Goal: Task Accomplishment & Management: Complete application form

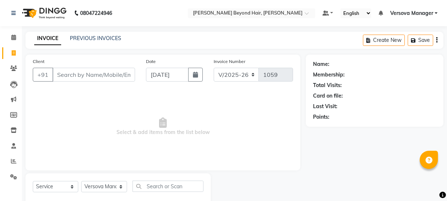
select select "6352"
select select "service"
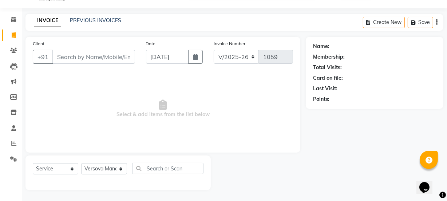
scroll to position [18, 0]
click at [104, 166] on select "Select Stylist ADMIN [PERSON_NAME] [PERSON_NAME] [PERSON_NAME] [PERSON_NAME] [P…" at bounding box center [104, 168] width 46 height 11
select select "59529"
click at [81, 163] on select "Select Stylist ADMIN [PERSON_NAME] [PERSON_NAME] [PERSON_NAME] [PERSON_NAME] [P…" at bounding box center [104, 168] width 46 height 11
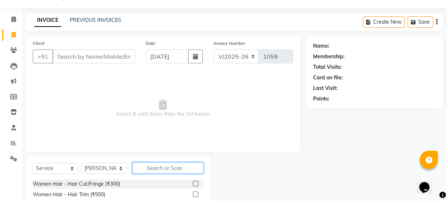
click at [159, 169] on input "text" at bounding box center [167, 167] width 71 height 11
type input "e"
type input "m"
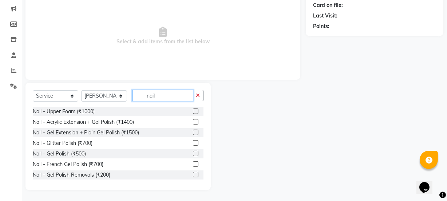
scroll to position [58, 0]
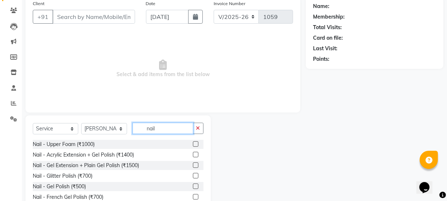
type input "nail"
click at [193, 155] on label at bounding box center [195, 154] width 5 height 5
click at [193, 155] on input "checkbox" at bounding box center [195, 154] width 5 height 5
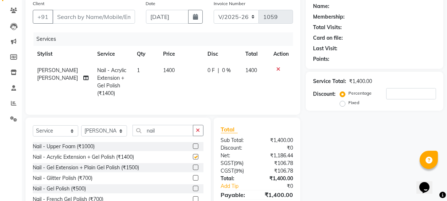
checkbox input "false"
click at [200, 132] on button "button" at bounding box center [198, 130] width 11 height 11
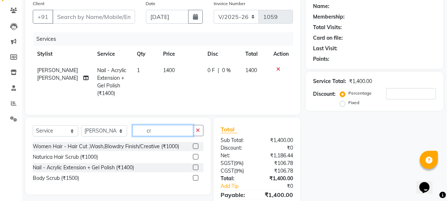
type input "c"
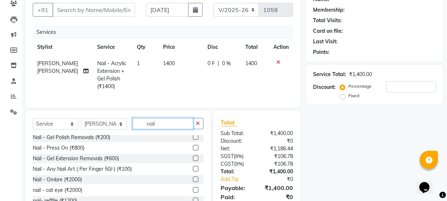
scroll to position [66, 0]
type input "nail"
click at [193, 171] on label at bounding box center [195, 167] width 5 height 5
click at [193, 171] on input "checkbox" at bounding box center [195, 168] width 5 height 5
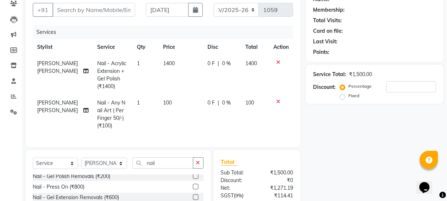
checkbox input "false"
click at [165, 102] on span "100" at bounding box center [167, 102] width 9 height 7
select select "59529"
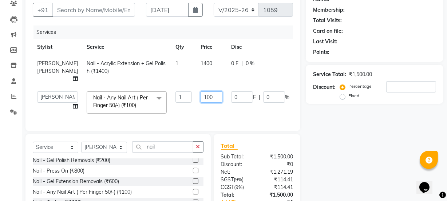
click at [200, 100] on input "100" at bounding box center [211, 96] width 22 height 11
type input "1"
type input "400"
click at [200, 109] on tr "ADMIN [PERSON_NAME] [PERSON_NAME] [PERSON_NAME] [PERSON_NAME] [PERSON_NAME] Pra…" at bounding box center [186, 102] width 306 height 31
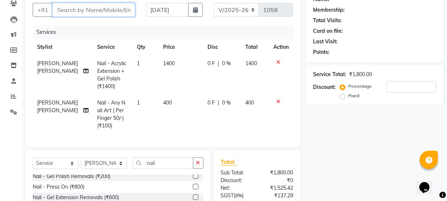
click at [84, 12] on input "Client" at bounding box center [93, 10] width 83 height 14
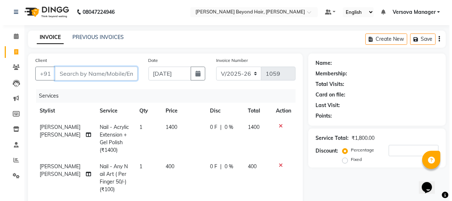
scroll to position [0, 0]
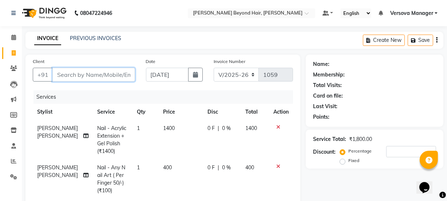
type input "9"
type input "0"
type input "9324766123"
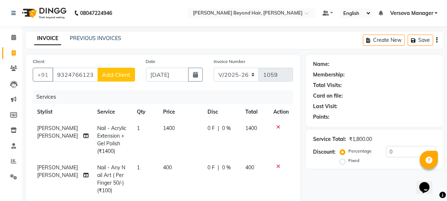
click at [120, 76] on span "Add Client" at bounding box center [116, 74] width 29 height 7
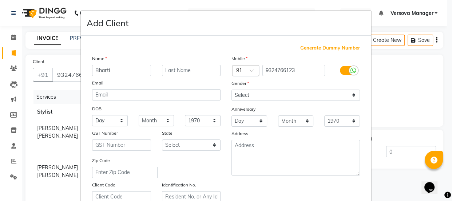
type input "Bharti"
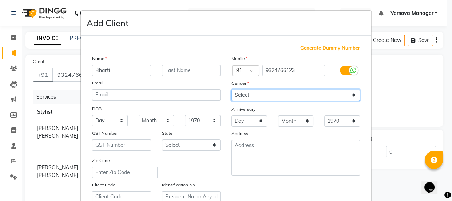
click at [292, 94] on select "Select [DEMOGRAPHIC_DATA] [DEMOGRAPHIC_DATA] Other Prefer Not To Say" at bounding box center [295, 94] width 128 height 11
select select "[DEMOGRAPHIC_DATA]"
click at [231, 89] on select "Select [DEMOGRAPHIC_DATA] [DEMOGRAPHIC_DATA] Other Prefer Not To Say" at bounding box center [295, 94] width 128 height 11
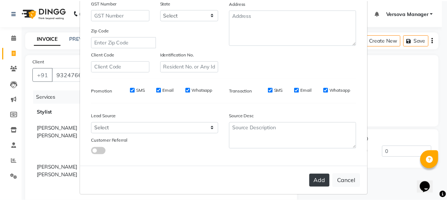
scroll to position [132, 0]
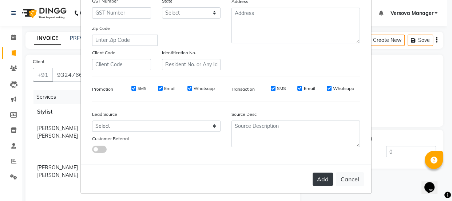
click at [321, 177] on button "Add" at bounding box center [322, 178] width 20 height 13
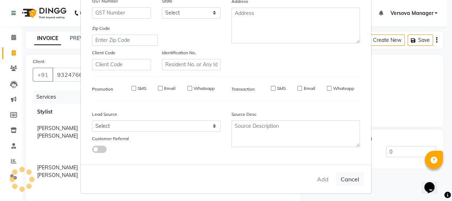
select select
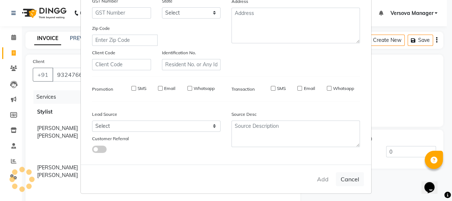
select select
checkbox input "false"
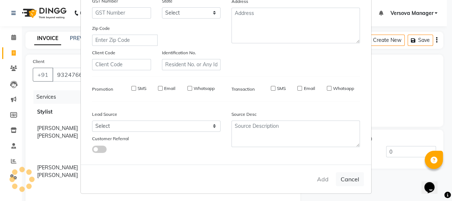
checkbox input "false"
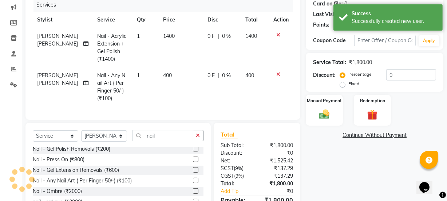
scroll to position [99, 0]
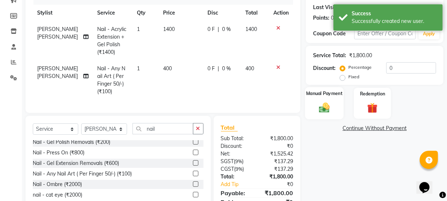
click at [332, 111] on img at bounding box center [323, 107] width 17 height 12
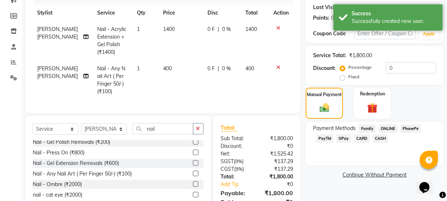
click at [344, 139] on span "GPay" at bounding box center [343, 138] width 15 height 8
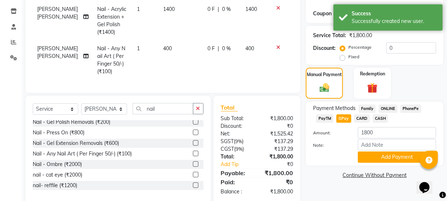
scroll to position [137, 0]
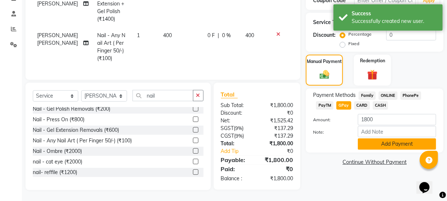
click at [380, 140] on button "Add Payment" at bounding box center [397, 143] width 78 height 11
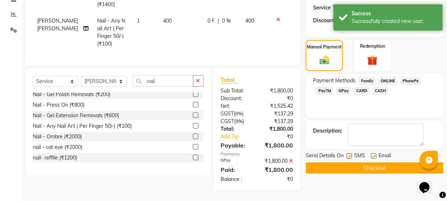
scroll to position [152, 0]
click at [351, 153] on label at bounding box center [348, 155] width 5 height 5
click at [351, 153] on input "checkbox" at bounding box center [348, 155] width 5 height 5
checkbox input "false"
click at [374, 153] on label at bounding box center [373, 155] width 5 height 5
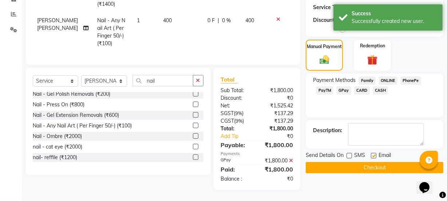
click at [374, 153] on input "checkbox" at bounding box center [373, 155] width 5 height 5
checkbox input "false"
click at [374, 162] on button "Checkout" at bounding box center [374, 167] width 137 height 11
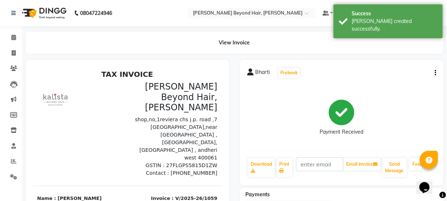
select select "service"
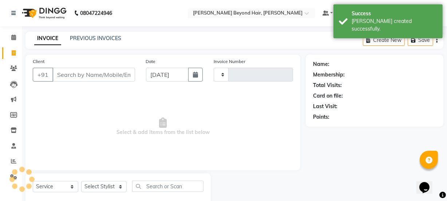
scroll to position [18, 0]
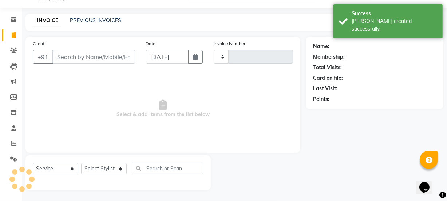
type input "1060"
select select "6352"
select select "48071"
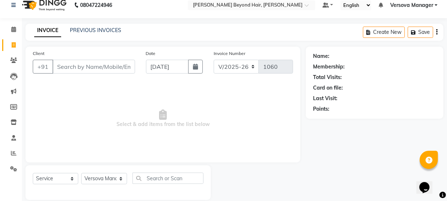
scroll to position [0, 0]
